Goal: Information Seeking & Learning: Learn about a topic

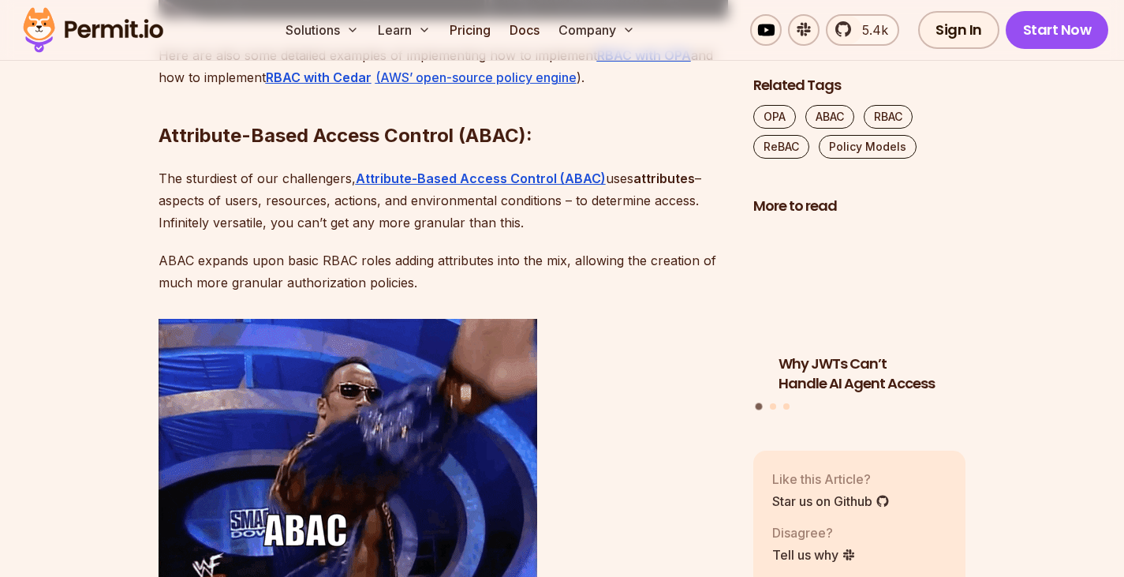
scroll to position [3598, 0]
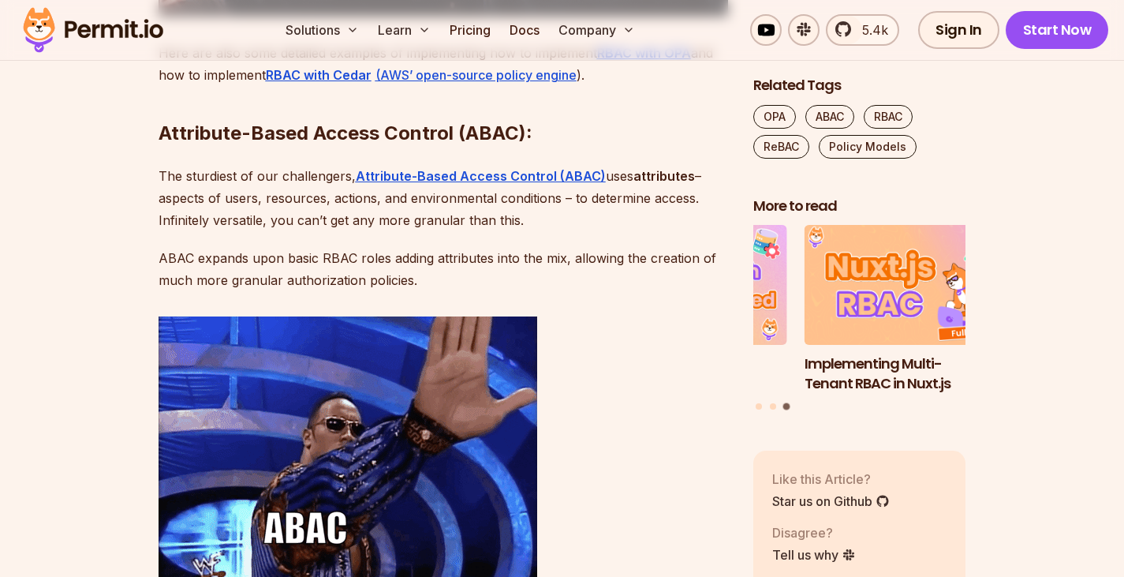
click at [399, 291] on p "ABAC expands upon basic RBAC roles adding attributes into the mix, allowing the…" at bounding box center [444, 269] width 570 height 44
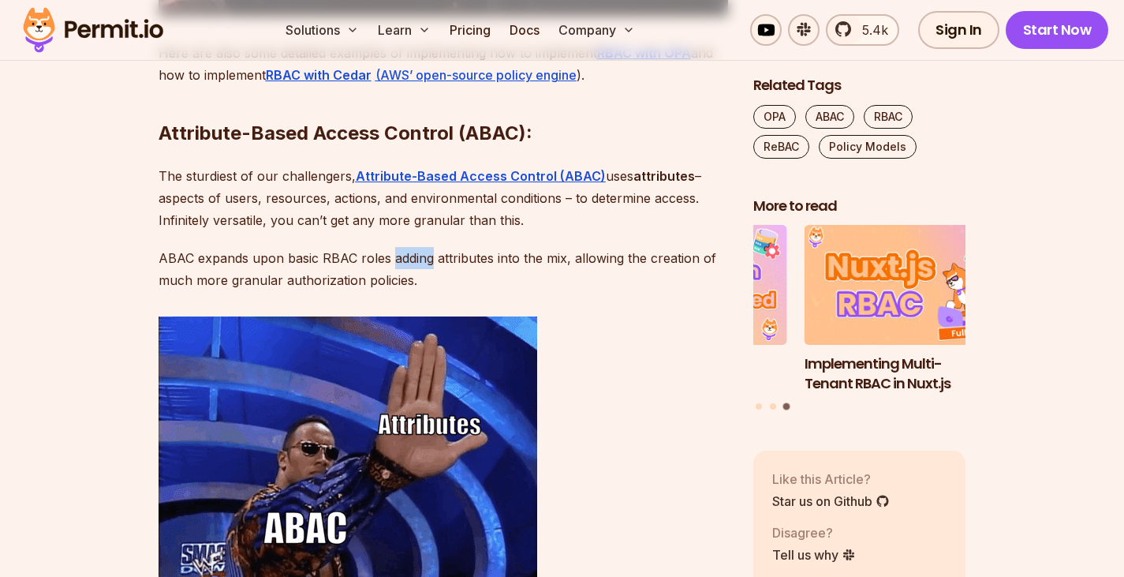
click at [399, 291] on p "ABAC expands upon basic RBAC roles adding attributes into the mix, allowing the…" at bounding box center [444, 269] width 570 height 44
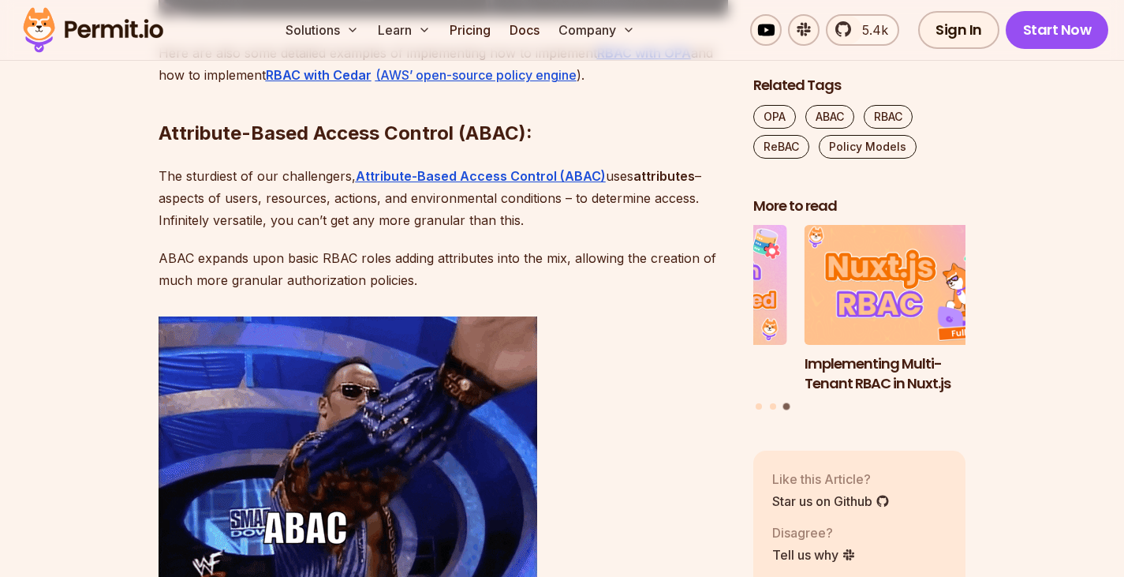
click at [399, 291] on p "ABAC expands upon basic RBAC roles adding attributes into the mix, allowing the…" at bounding box center [444, 269] width 570 height 44
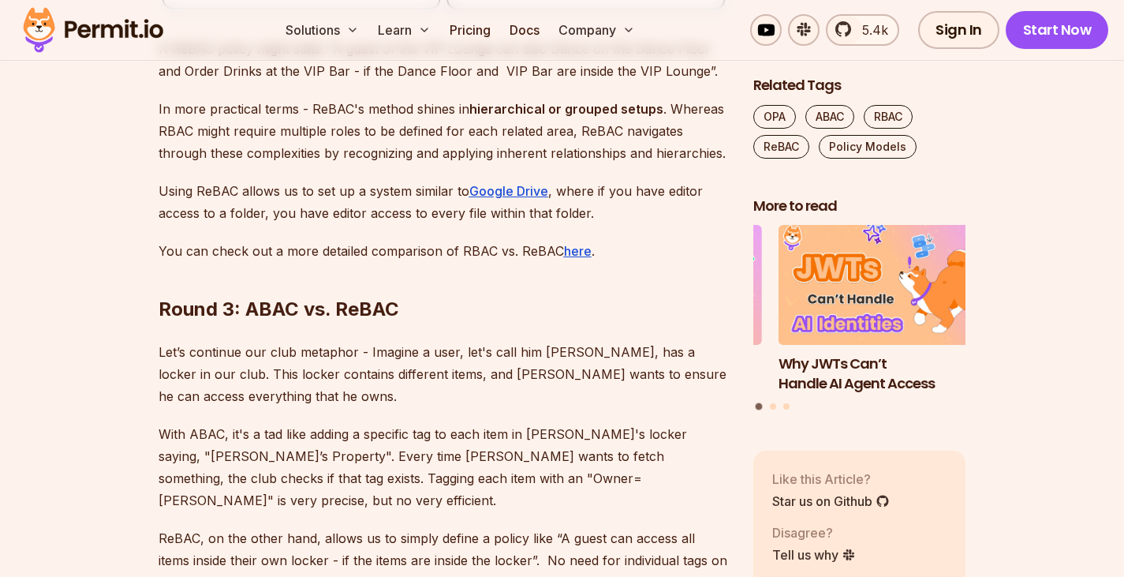
scroll to position [8540, 0]
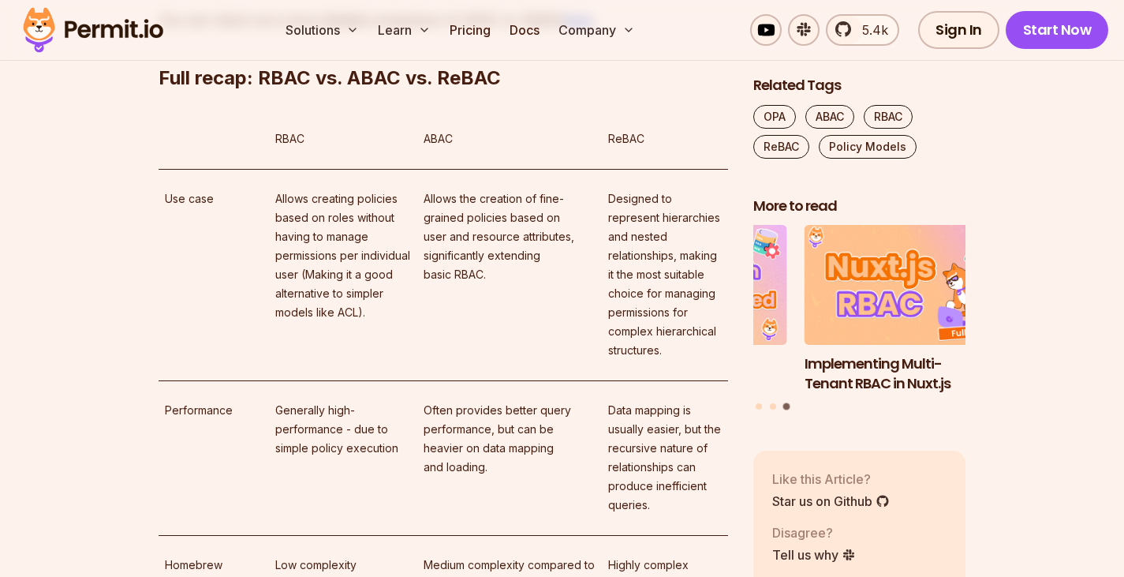
scroll to position [9475, 0]
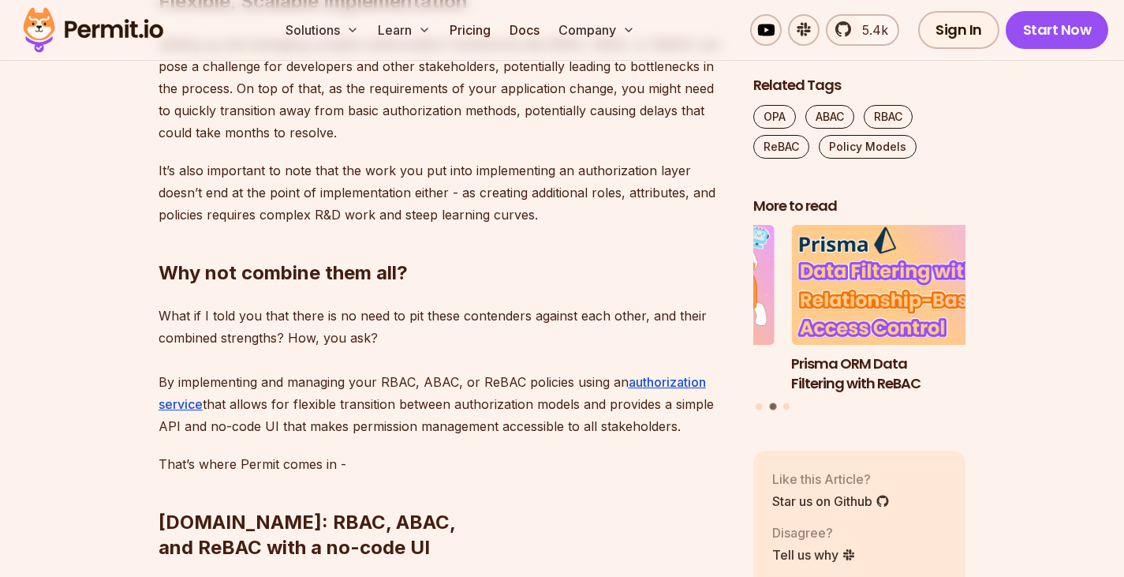
scroll to position [11345, 0]
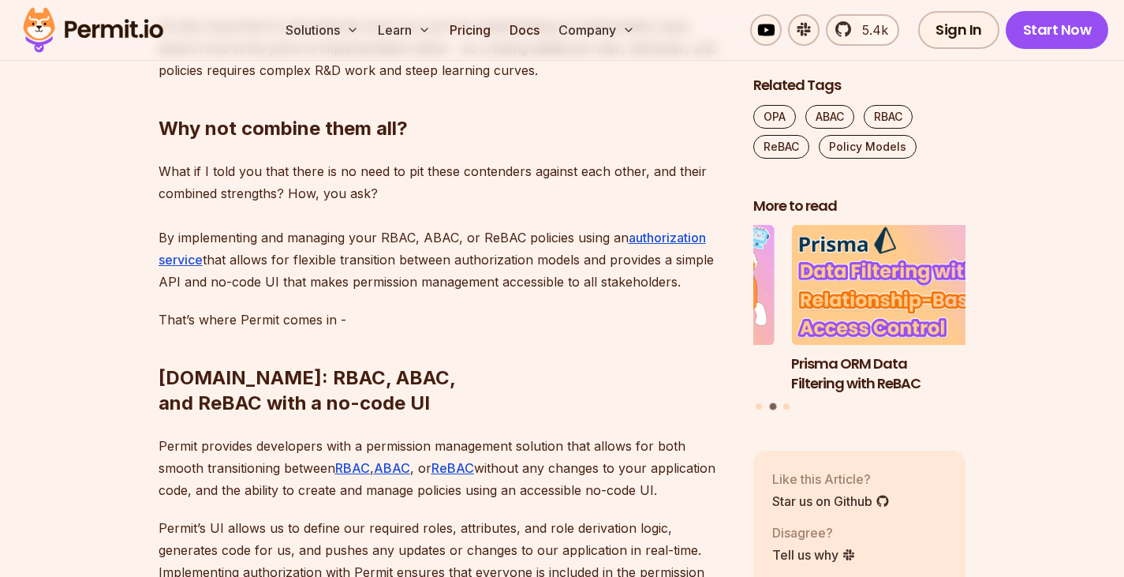
scroll to position [11492, 0]
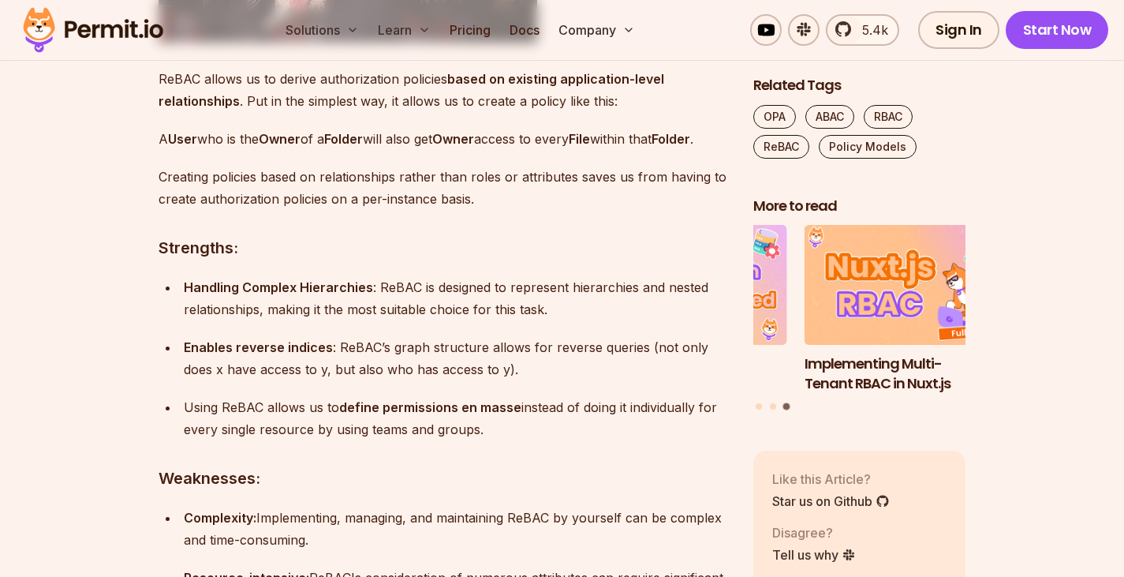
scroll to position [5812, 0]
